Goal: Check status: Check status

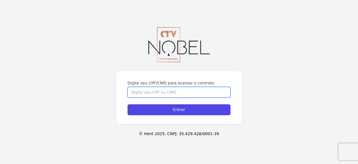
click at [169, 93] on input "Digite seu CPF/CNPJ para acessar o contrato" at bounding box center [179, 92] width 103 height 11
type input "13178693700"
click at [128, 104] on input "Entrar" at bounding box center [179, 109] width 103 height 11
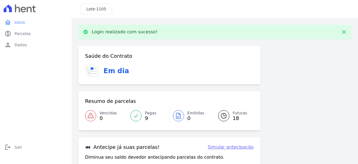
click at [147, 119] on span "9" at bounding box center [150, 118] width 11 height 4
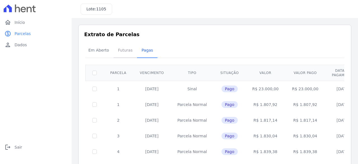
click at [124, 53] on span "Futuras" at bounding box center [125, 49] width 21 height 11
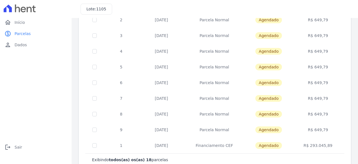
scroll to position [219, 0]
